Goal: Information Seeking & Learning: Learn about a topic

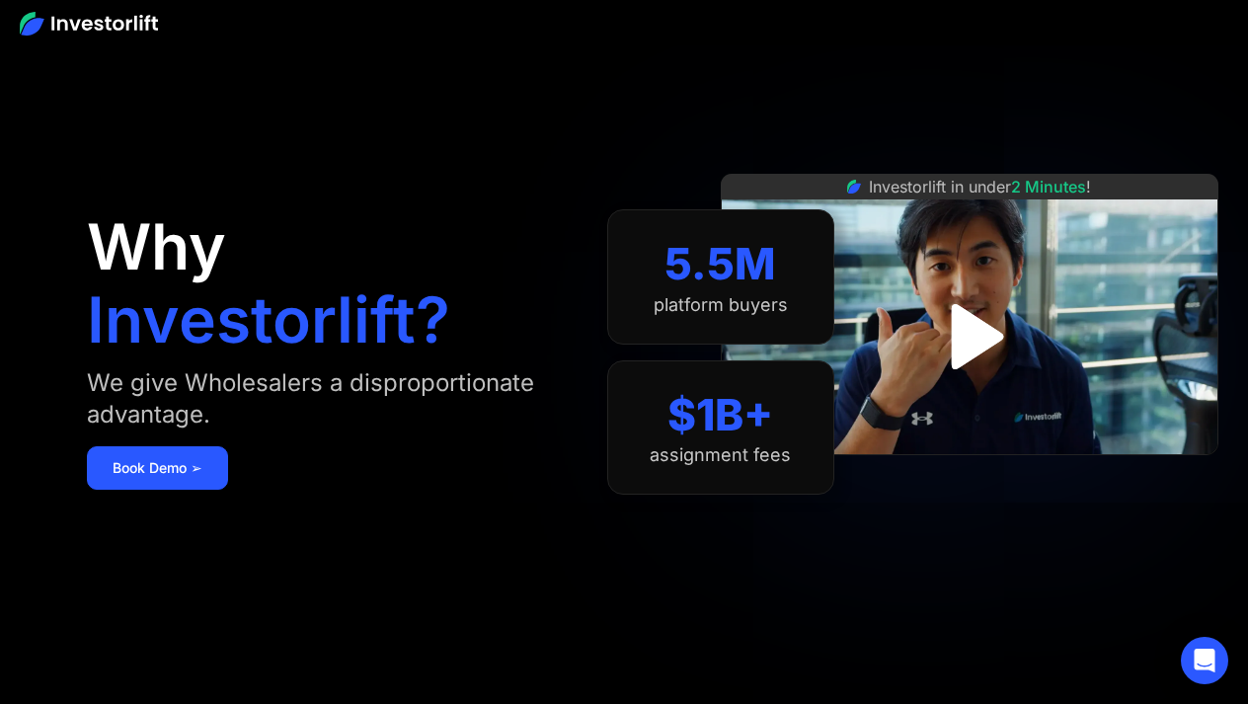
click at [984, 337] on img "open lightbox" at bounding box center [969, 336] width 118 height 118
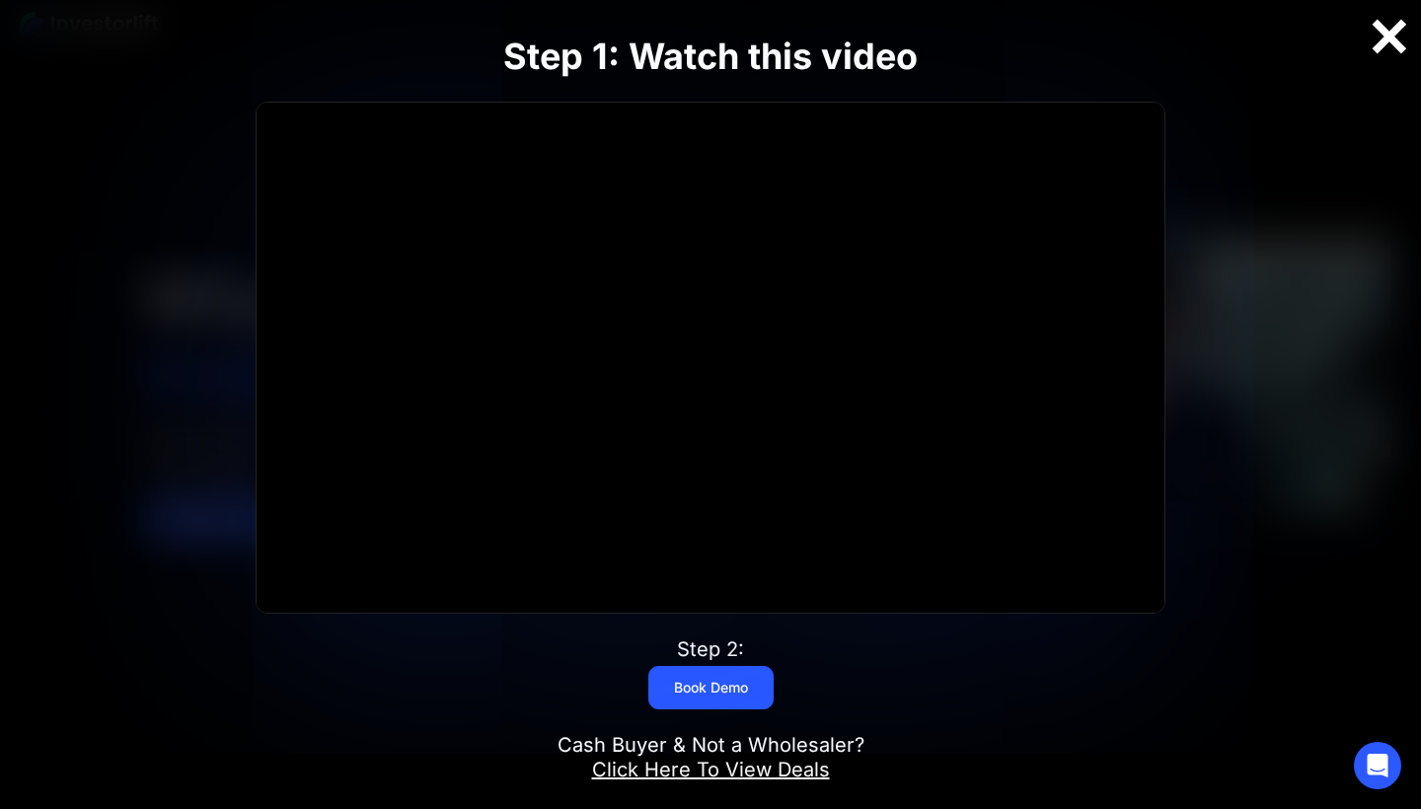
click at [1247, 55] on div at bounding box center [1389, 36] width 63 height 41
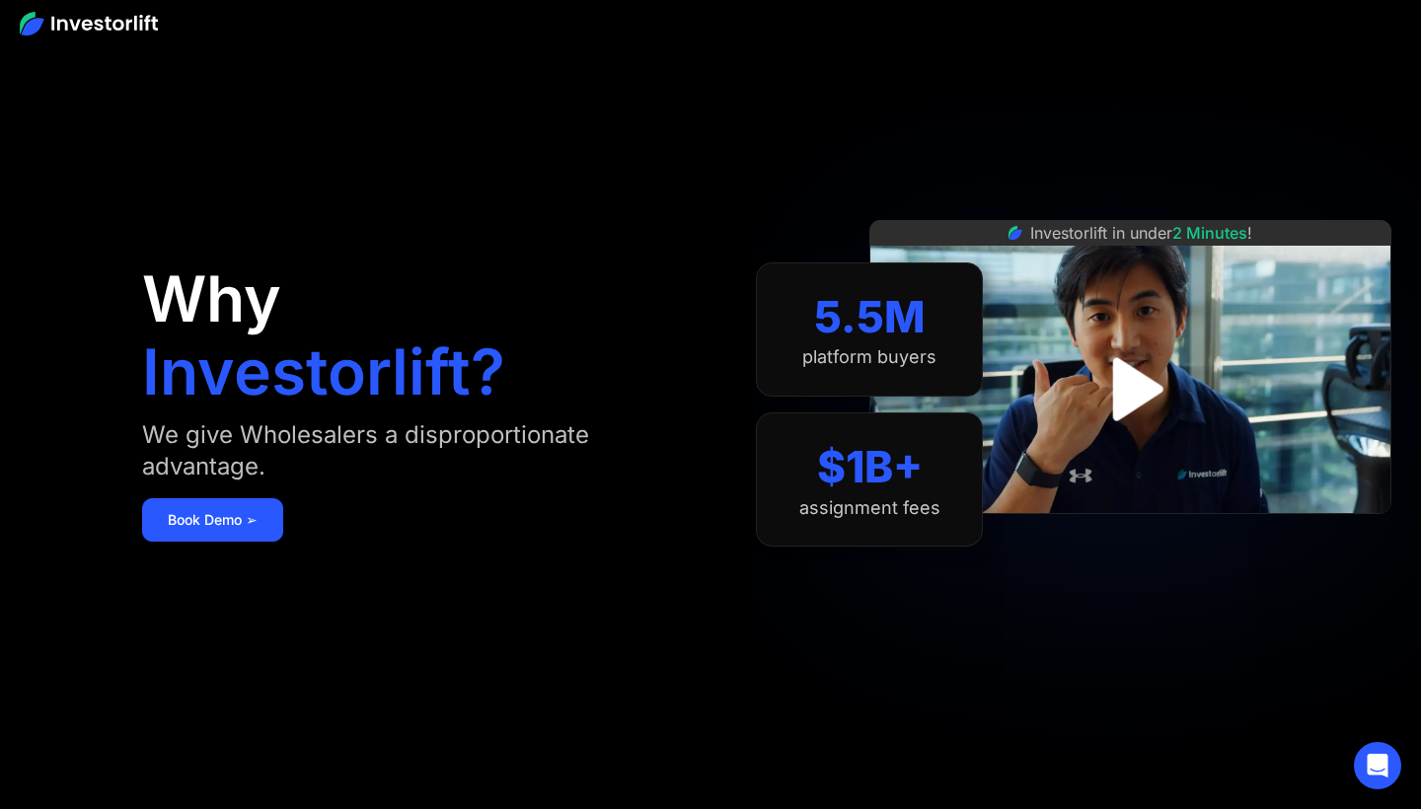
click at [109, 14] on img at bounding box center [89, 24] width 138 height 24
drag, startPoint x: 82, startPoint y: 22, endPoint x: 55, endPoint y: 15, distance: 27.5
click at [81, 22] on img at bounding box center [89, 24] width 138 height 24
click at [55, 15] on img at bounding box center [89, 24] width 138 height 24
click at [136, 35] on img at bounding box center [89, 24] width 138 height 24
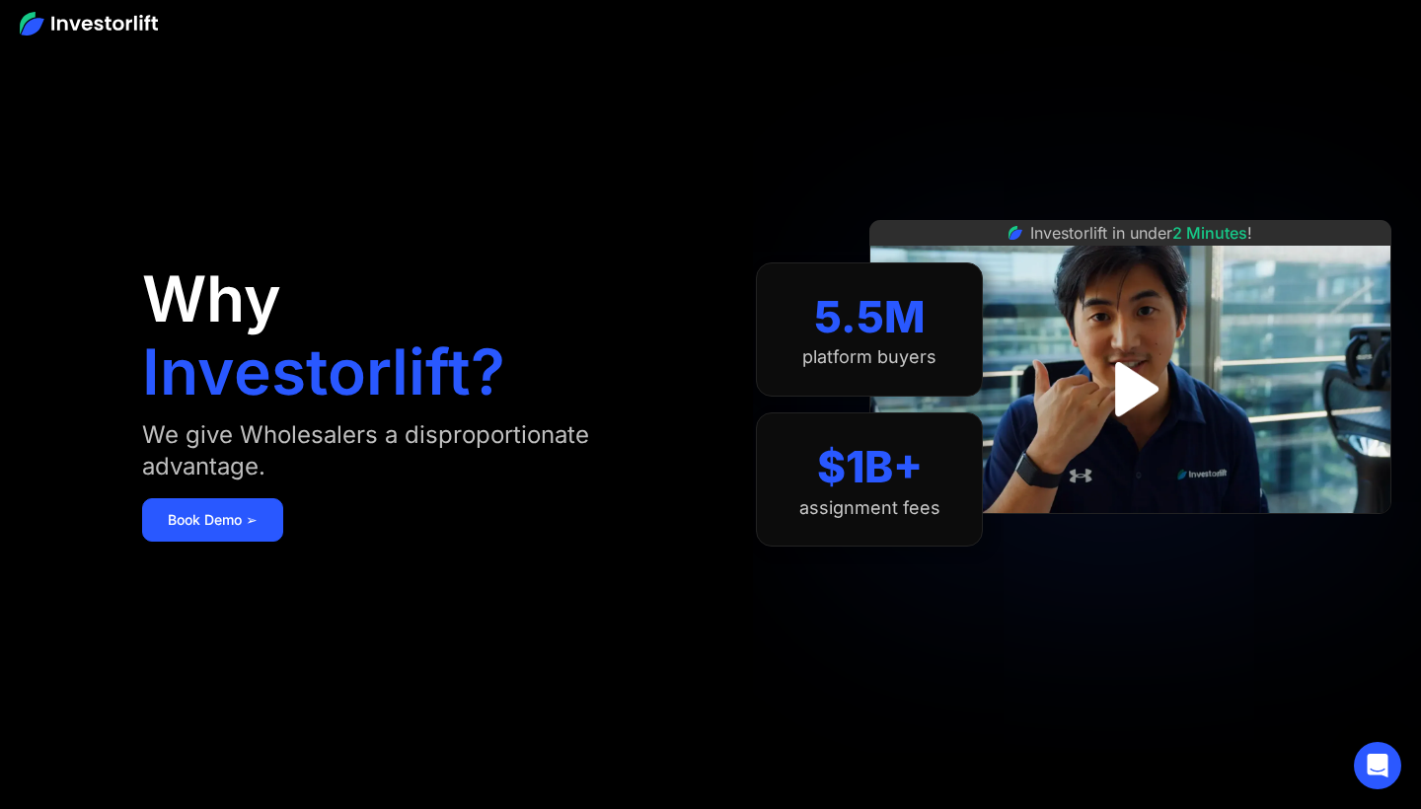
click at [136, 37] on div at bounding box center [710, 22] width 1421 height 45
click at [69, 16] on img at bounding box center [89, 24] width 138 height 24
click at [1247, 703] on icon "Open Intercom Messenger" at bounding box center [1378, 766] width 26 height 26
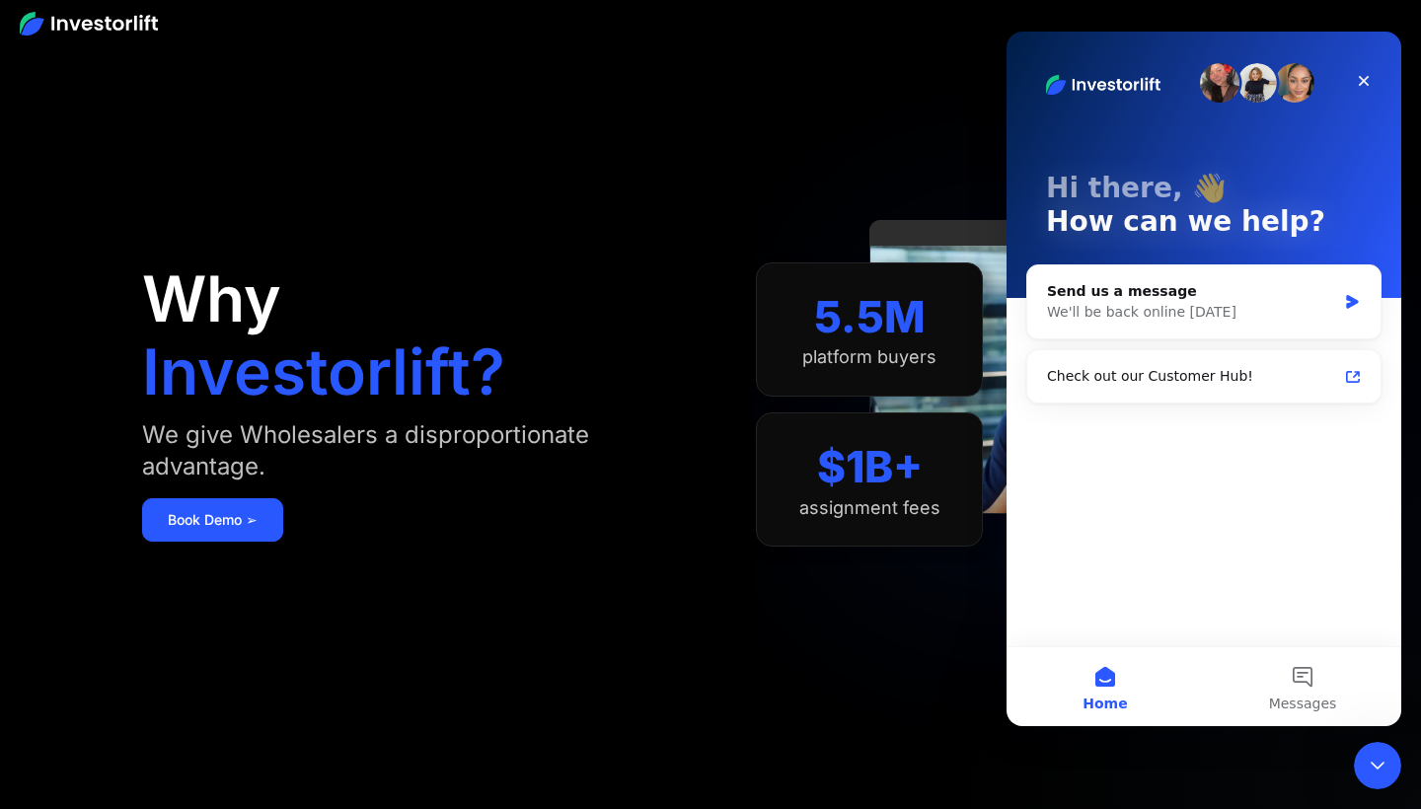
click at [675, 614] on div "Why Investorlift? We give Wholesalers a disproportionate advantage. [DEMOGRAPHI…" at bounding box center [414, 404] width 545 height 691
click at [1247, 76] on icon "Close" at bounding box center [1364, 81] width 16 height 16
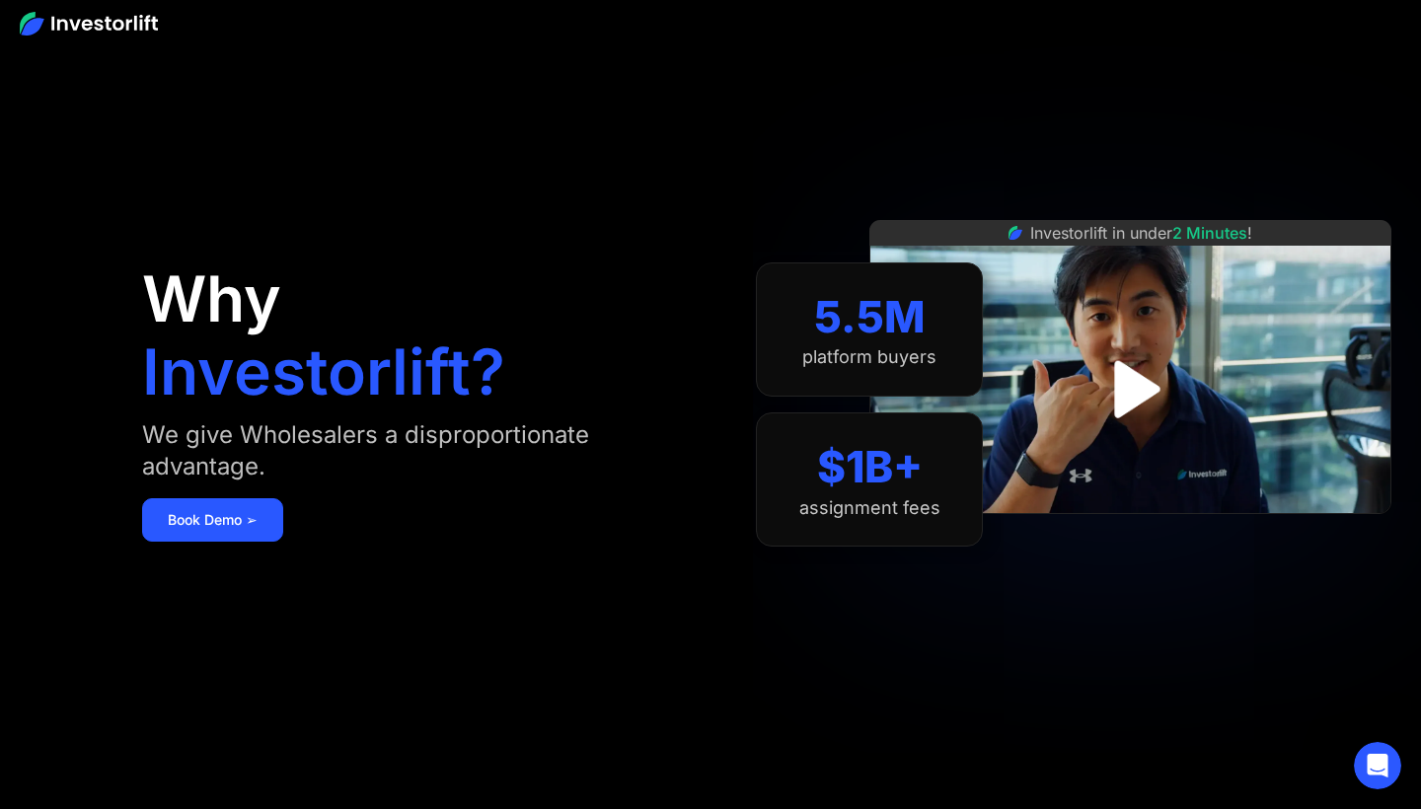
click at [409, 332] on div "Why Investorlift? We give Wholesalers a disproportionate advantage. [DEMOGRAPHI…" at bounding box center [414, 404] width 545 height 691
click at [422, 345] on h1 "Investorlift?" at bounding box center [323, 372] width 363 height 63
click at [162, 274] on h1 "Why" at bounding box center [211, 299] width 139 height 63
click at [168, 284] on h1 "Why" at bounding box center [211, 299] width 139 height 63
drag, startPoint x: 168, startPoint y: 284, endPoint x: 107, endPoint y: 35, distance: 257.1
